Goal: Task Accomplishment & Management: Manage account settings

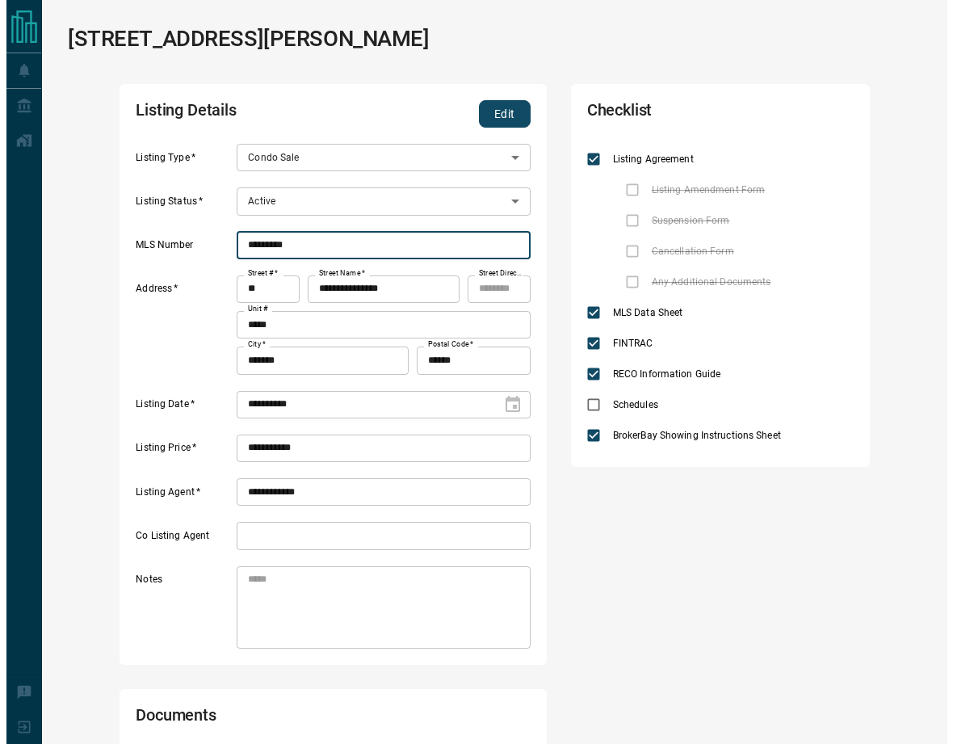
scroll to position [195, 381]
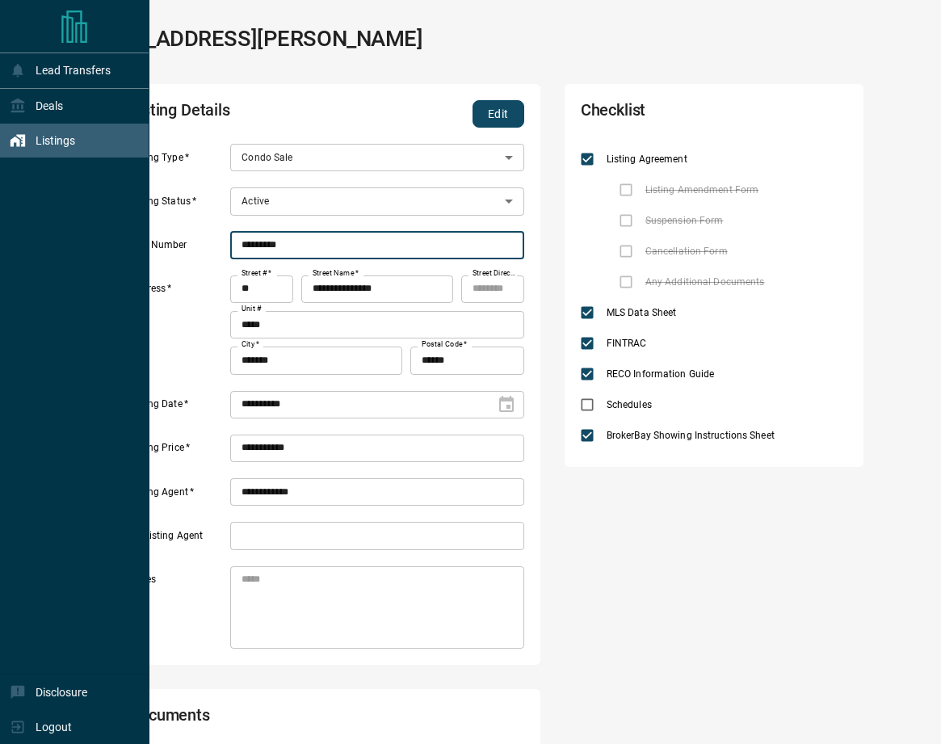
click at [39, 148] on div "Listings" at bounding box center [42, 141] width 65 height 27
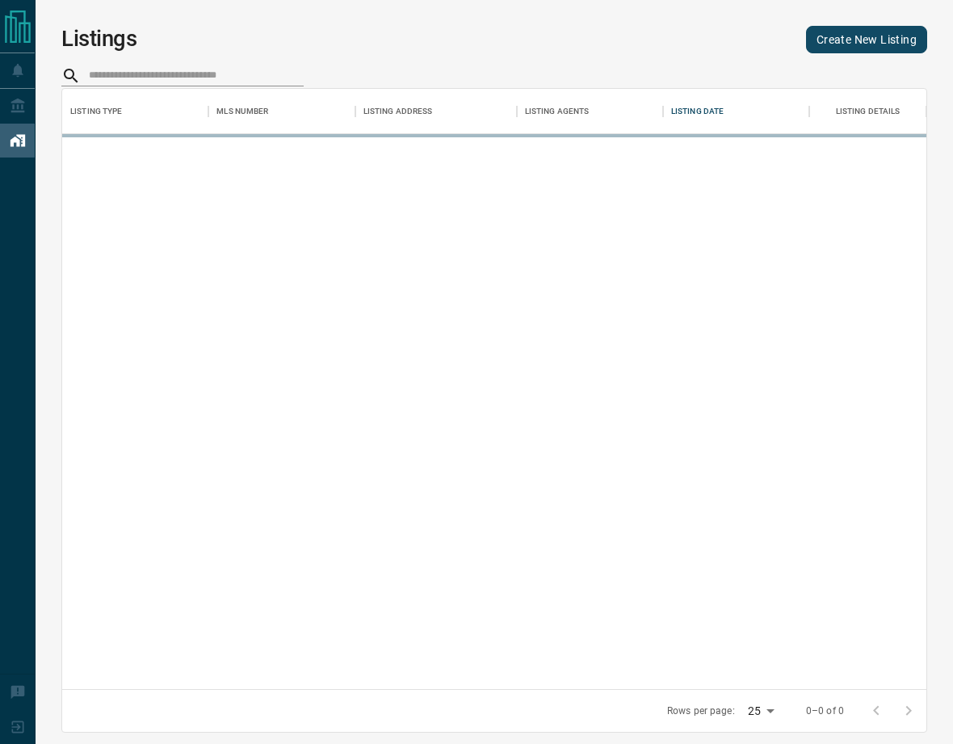
scroll to position [588, 852]
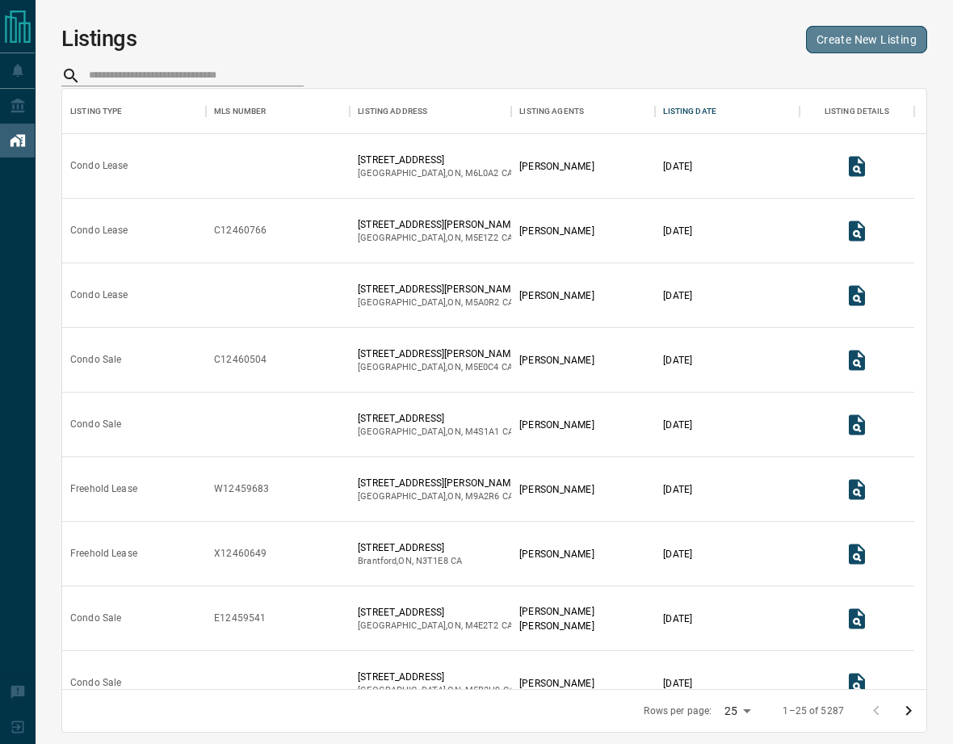
click at [827, 36] on link "Create New Listing" at bounding box center [866, 39] width 121 height 27
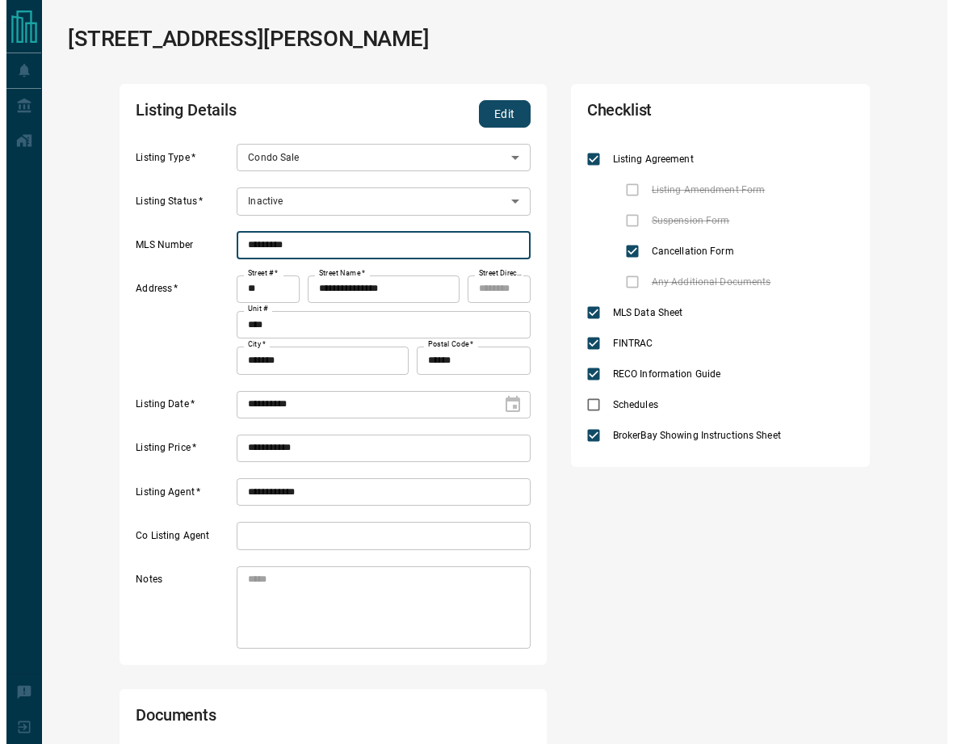
scroll to position [259, 381]
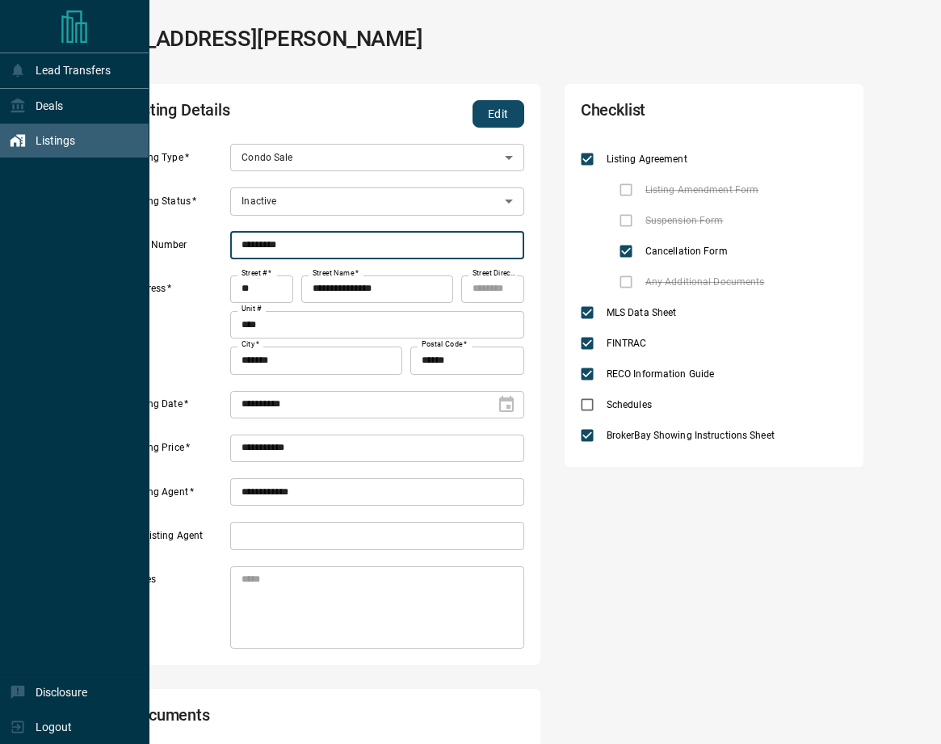
click at [26, 141] on div "Listings" at bounding box center [42, 141] width 65 height 27
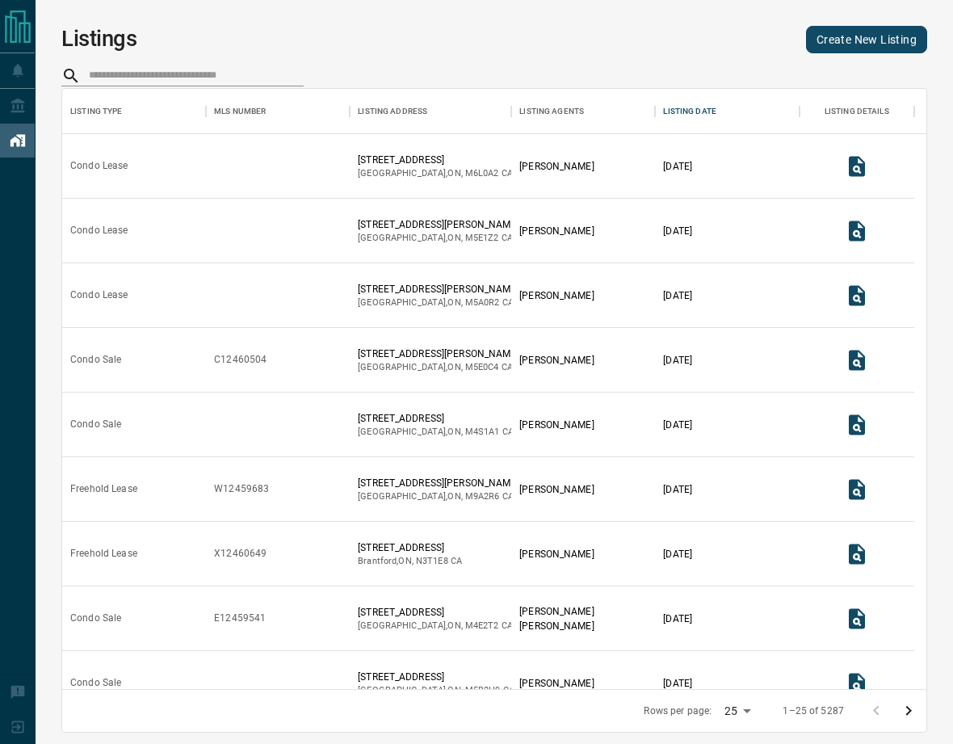
scroll to position [588, 852]
click at [854, 233] on icon "View Listing Details" at bounding box center [857, 231] width 24 height 24
